Goal: Transaction & Acquisition: Book appointment/travel/reservation

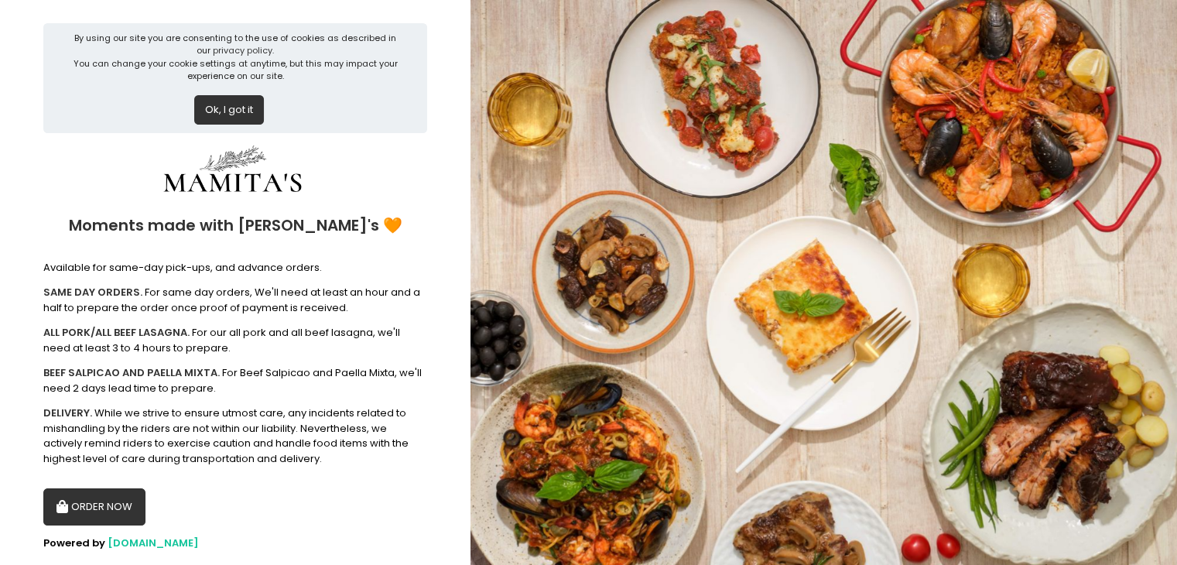
click at [94, 508] on button "ORDER NOW" at bounding box center [94, 506] width 102 height 37
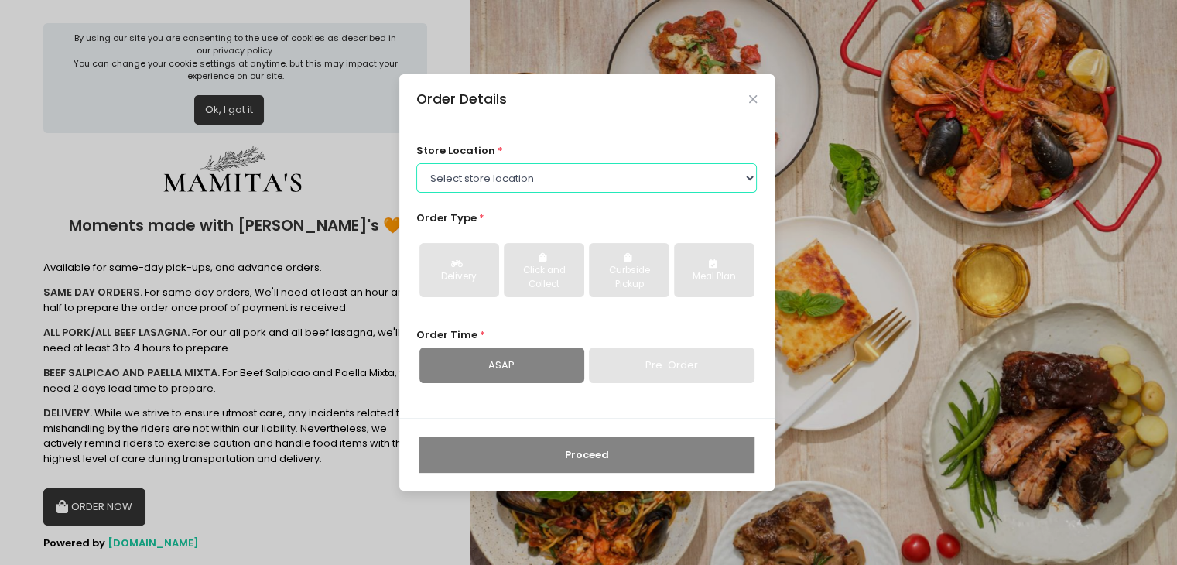
click at [480, 170] on select "Select store location Mamitas PH - [GEOGRAPHIC_DATA] Mamitas PH - [GEOGRAPHIC_D…" at bounding box center [586, 177] width 341 height 29
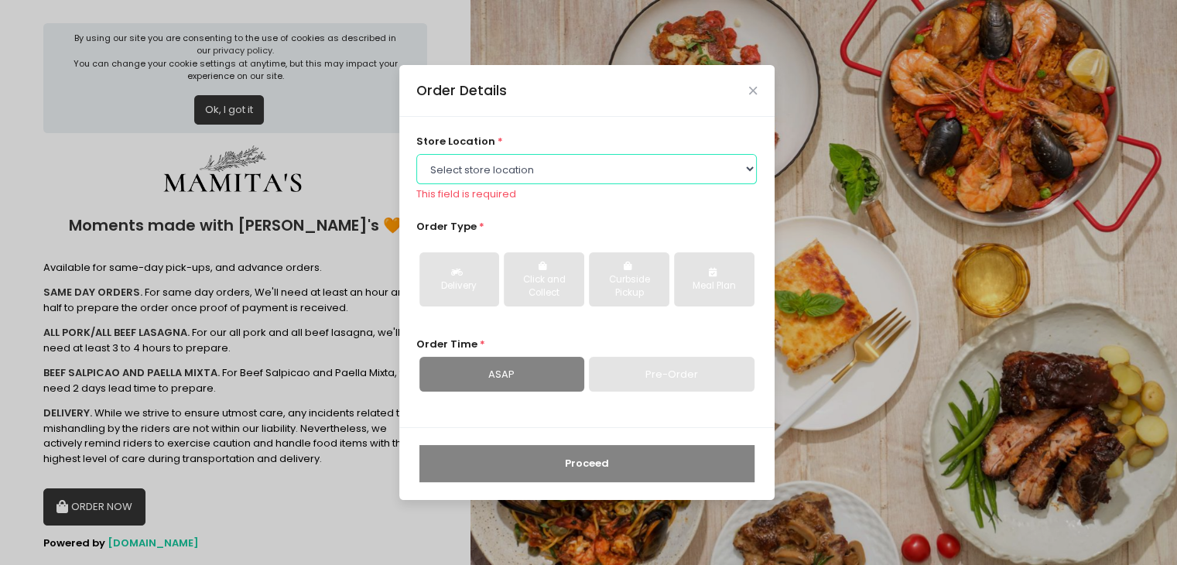
click at [511, 172] on select "Select store location Mamitas PH - [GEOGRAPHIC_DATA] Mamitas PH - [GEOGRAPHIC_D…" at bounding box center [586, 168] width 341 height 29
select select "65ad40693dc37ee8b8129aca"
click at [416, 163] on select "Select store location Mamitas PH - [GEOGRAPHIC_DATA] Mamitas PH - [GEOGRAPHIC_D…" at bounding box center [586, 168] width 341 height 29
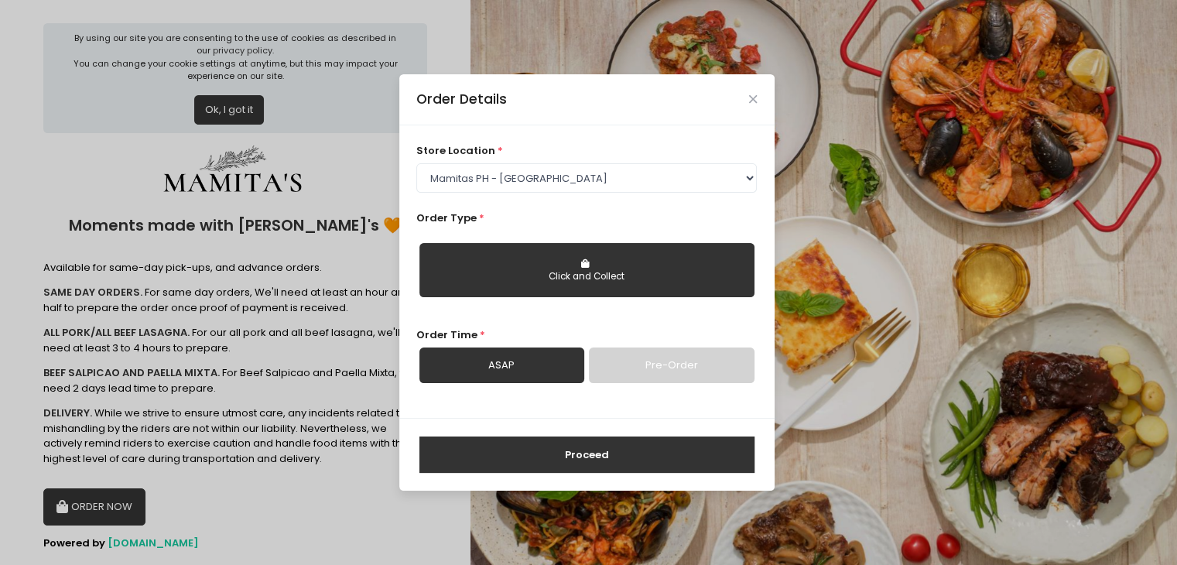
click at [602, 283] on div "Click and Collect" at bounding box center [586, 277] width 313 height 14
click at [553, 275] on div "Click and Collect" at bounding box center [586, 277] width 313 height 14
click at [636, 368] on link "Pre-Order" at bounding box center [671, 366] width 165 height 36
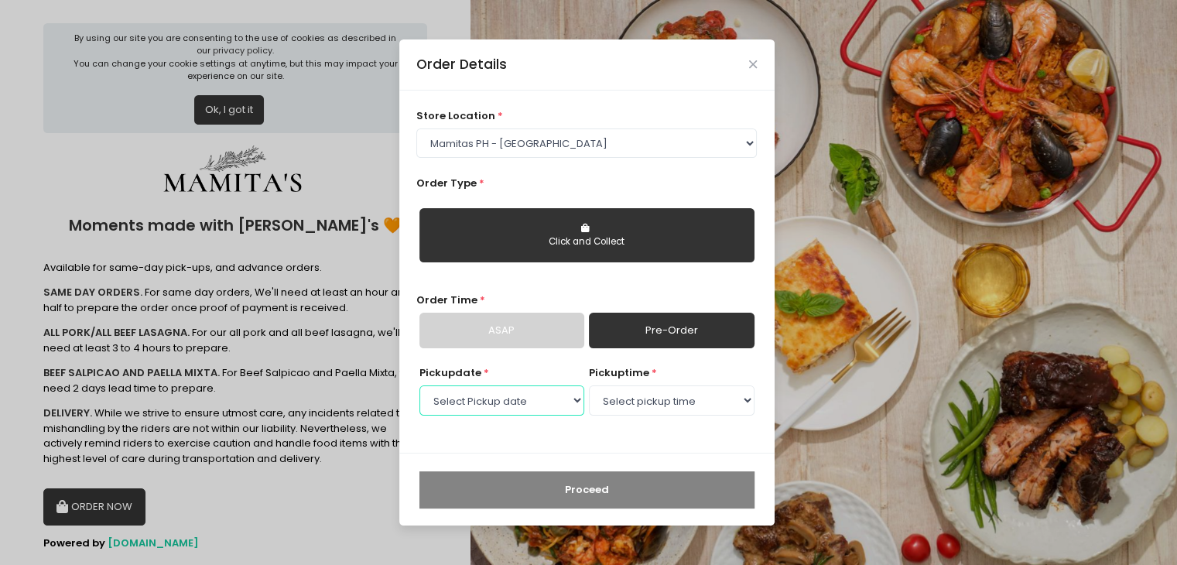
click at [508, 397] on select "Select Pickup date [DATE] [DATE] [DATE] [DATE] [DATE] [DATE] [DATE] [DATE] [DAT…" at bounding box center [502, 399] width 165 height 29
click at [692, 293] on div "Order Time * ASAP Pre-Order" at bounding box center [586, 321] width 341 height 56
click at [483, 396] on select "Select Pickup date [DATE] [DATE] [DATE] [DATE] [DATE] [DATE] [DATE] [DATE] [DAT…" at bounding box center [502, 399] width 165 height 29
select select "[DATE]"
click at [420, 385] on select "Select Pickup date [DATE] [DATE] [DATE] [DATE] [DATE] [DATE] [DATE] [DATE] [DAT…" at bounding box center [502, 399] width 165 height 29
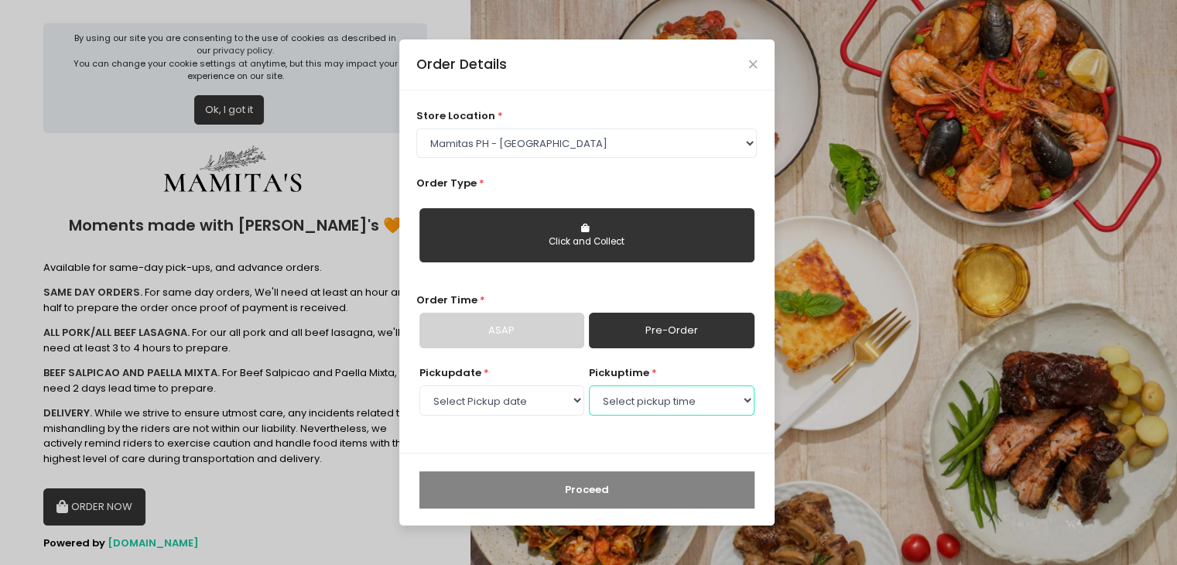
click at [614, 404] on select "Select pickup time 09:00 AM - 09:30 AM 09:30 AM - 10:00 AM 10:00 AM - 10:30 AM …" at bounding box center [671, 399] width 165 height 29
select select "15:00"
click at [589, 385] on select "Select pickup time 09:00 AM - 09:30 AM 09:30 AM - 10:00 AM 10:00 AM - 10:30 AM …" at bounding box center [671, 399] width 165 height 29
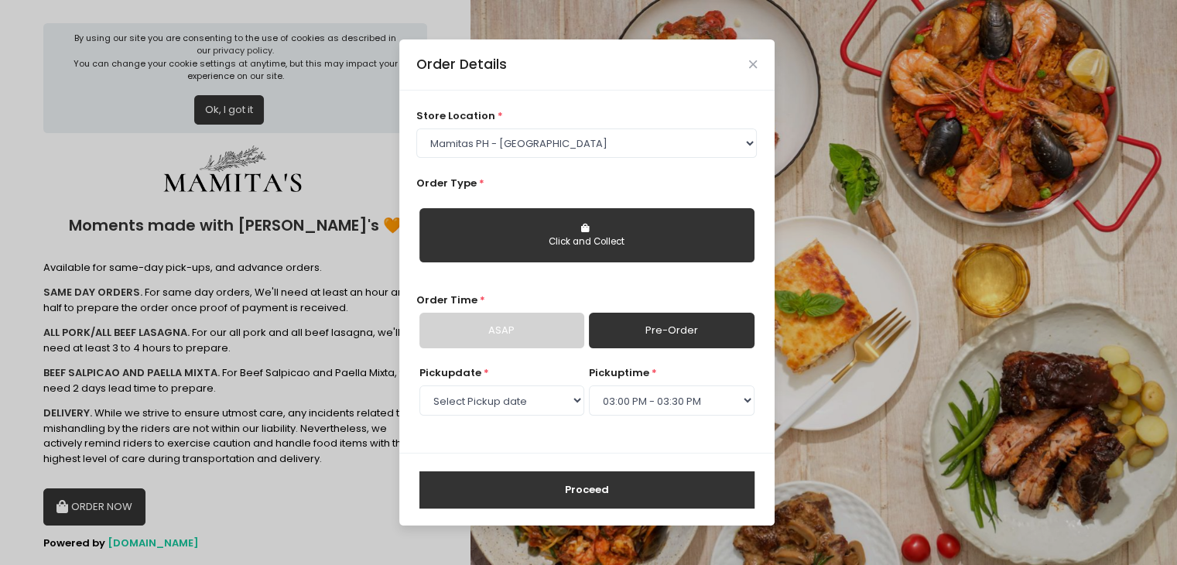
click at [598, 491] on button "Proceed" at bounding box center [587, 489] width 335 height 37
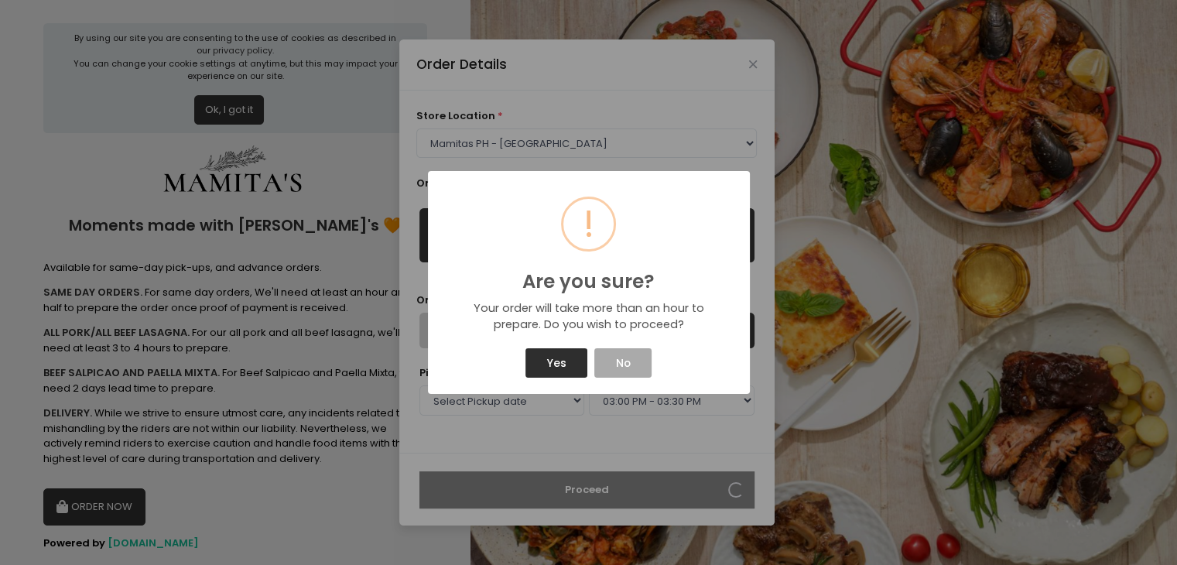
click at [557, 365] on button "Yes" at bounding box center [557, 362] width 62 height 29
